Goal: Information Seeking & Learning: Learn about a topic

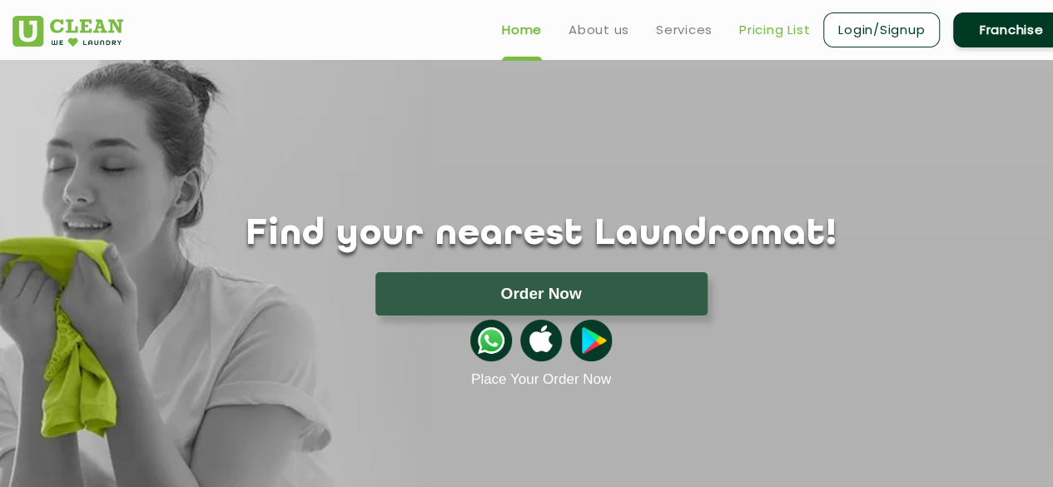
click at [784, 25] on link "Pricing List" at bounding box center [774, 30] width 71 height 20
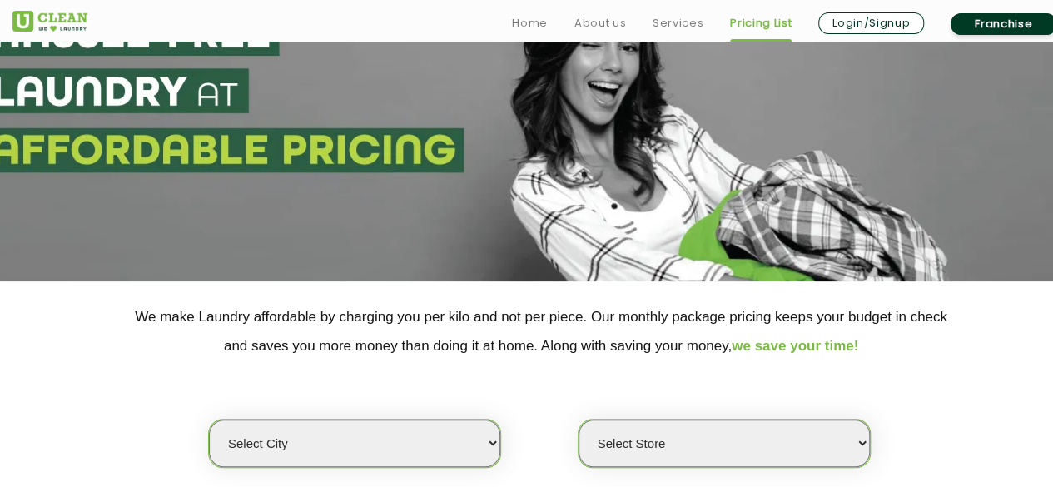
scroll to position [333, 0]
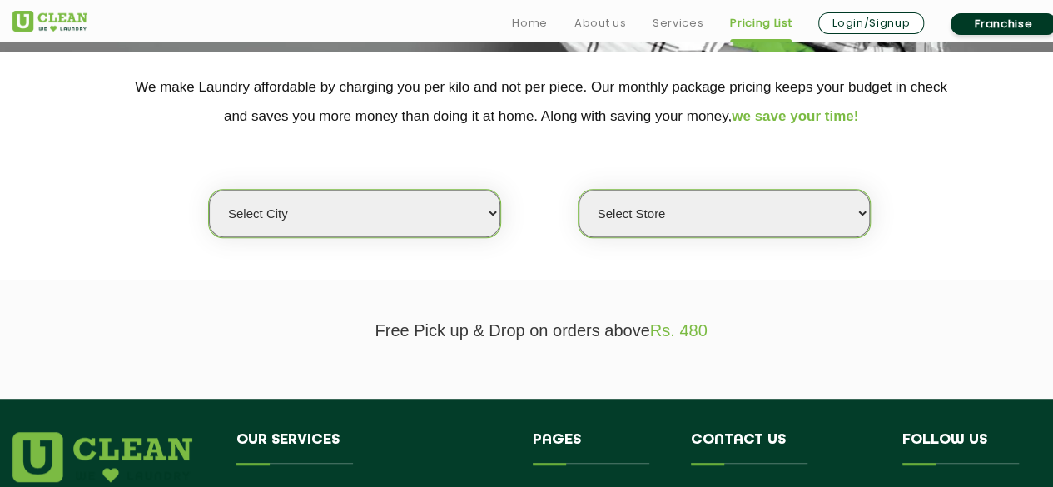
click at [436, 214] on select "Select city [GEOGRAPHIC_DATA] [GEOGRAPHIC_DATA] [GEOGRAPHIC_DATA] [GEOGRAPHIC_D…" at bounding box center [354, 213] width 291 height 47
select select "1"
click at [209, 190] on select "Select city [GEOGRAPHIC_DATA] [GEOGRAPHIC_DATA] [GEOGRAPHIC_DATA] [GEOGRAPHIC_D…" at bounding box center [354, 213] width 291 height 47
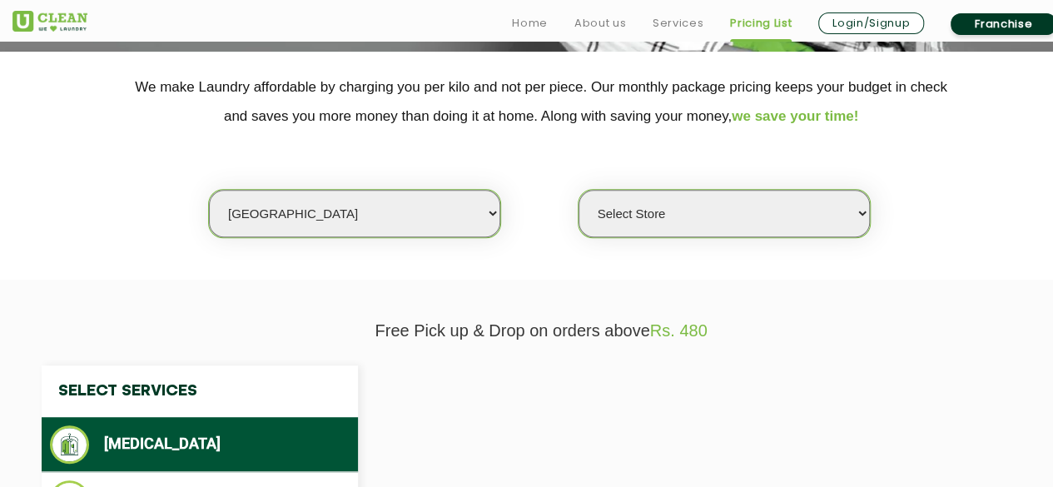
select select "0"
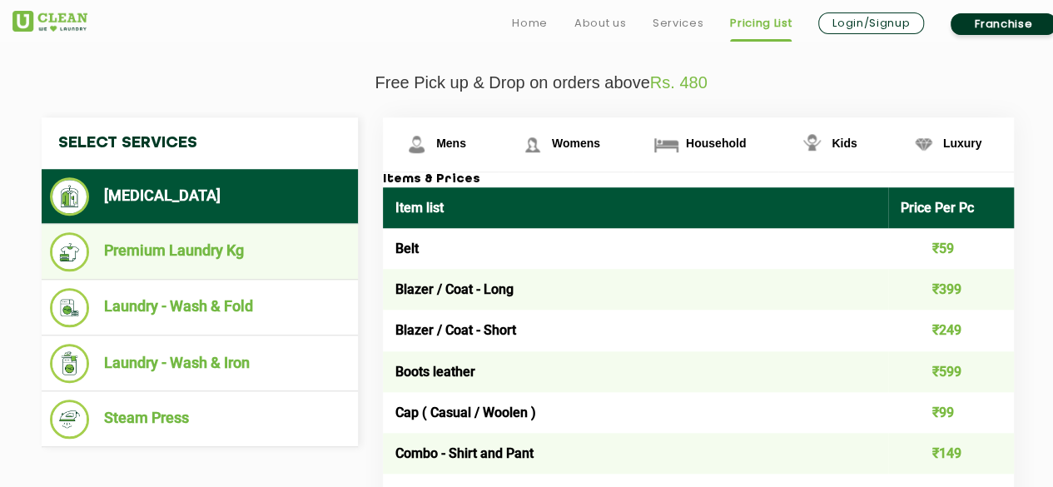
scroll to position [583, 0]
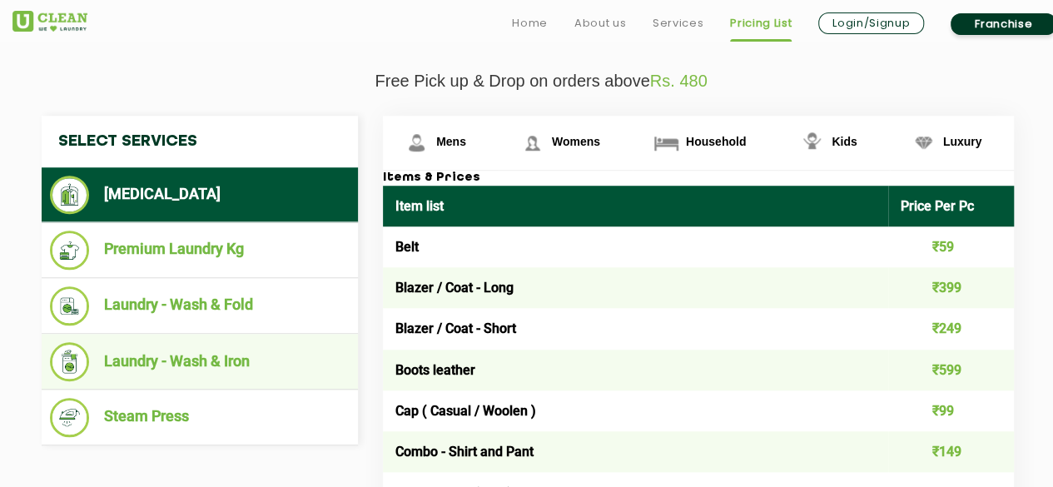
click at [260, 359] on li "Laundry - Wash & Iron" at bounding box center [200, 361] width 300 height 39
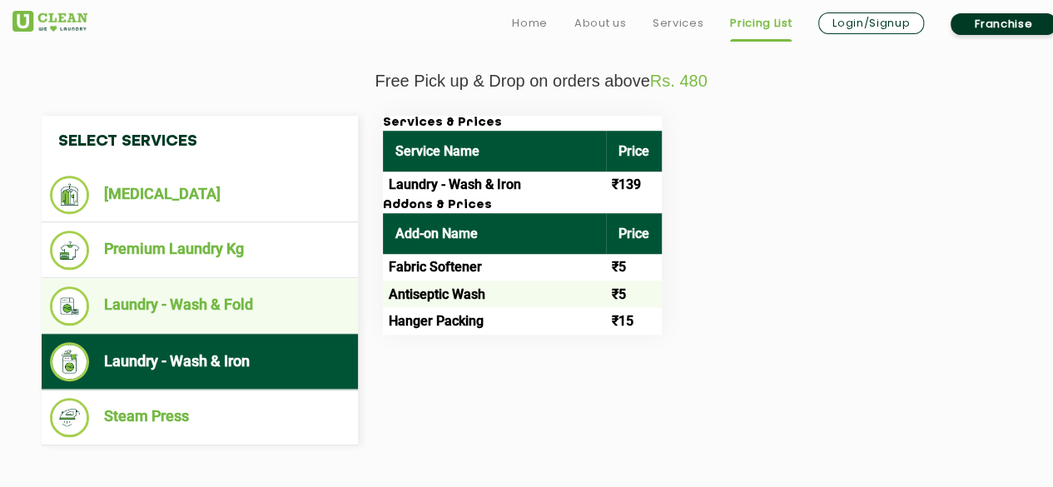
click at [249, 300] on li "Laundry - Wash & Fold" at bounding box center [200, 305] width 300 height 39
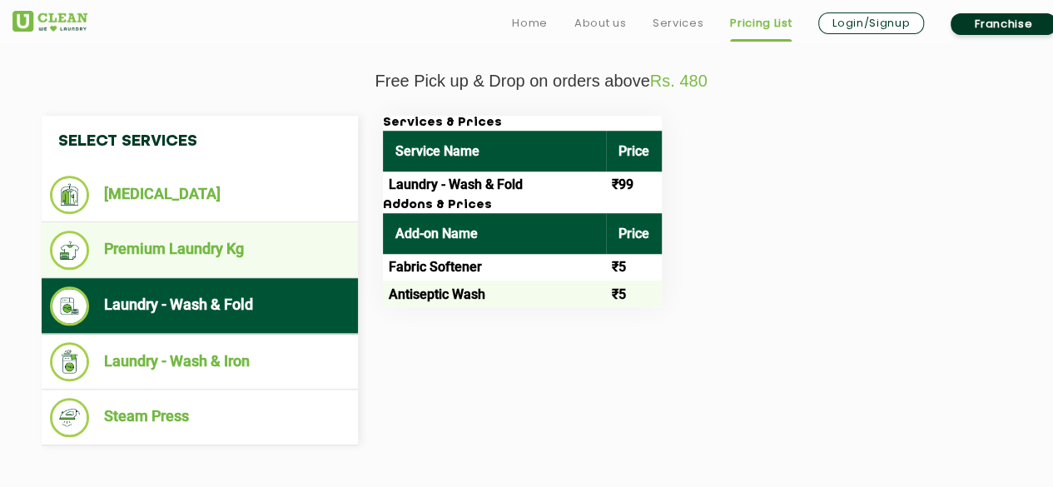
click at [234, 257] on li "Premium Laundry Kg" at bounding box center [200, 250] width 300 height 39
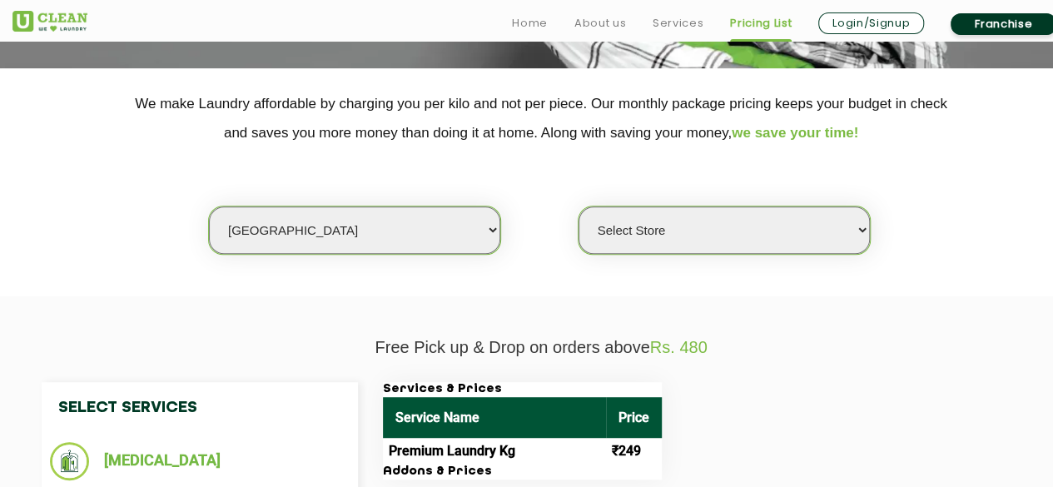
scroll to position [333, 0]
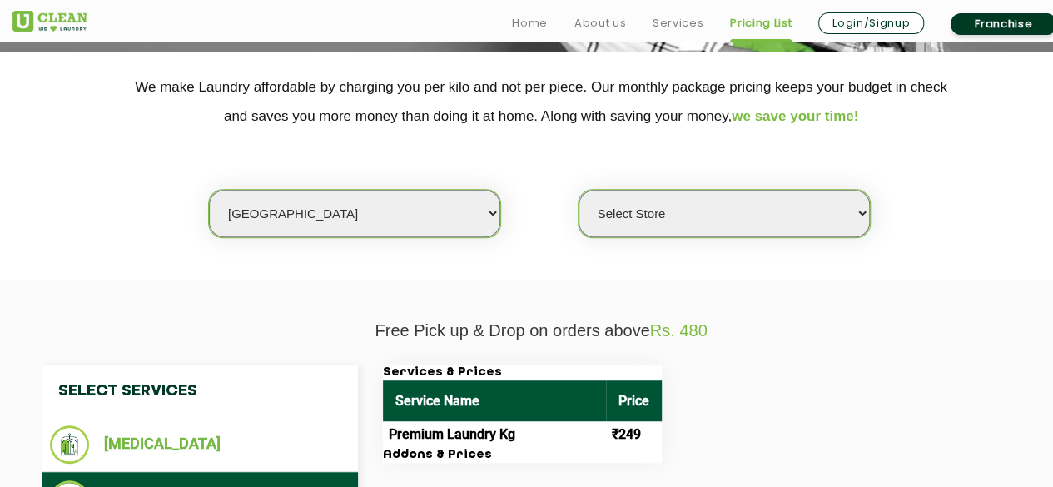
click at [699, 206] on select "Select Store [GEOGRAPHIC_DATA] [GEOGRAPHIC_DATA] 2 [GEOGRAPHIC_DATA] [GEOGRAPHI…" at bounding box center [723, 213] width 291 height 47
